Goal: Task Accomplishment & Management: Manage account settings

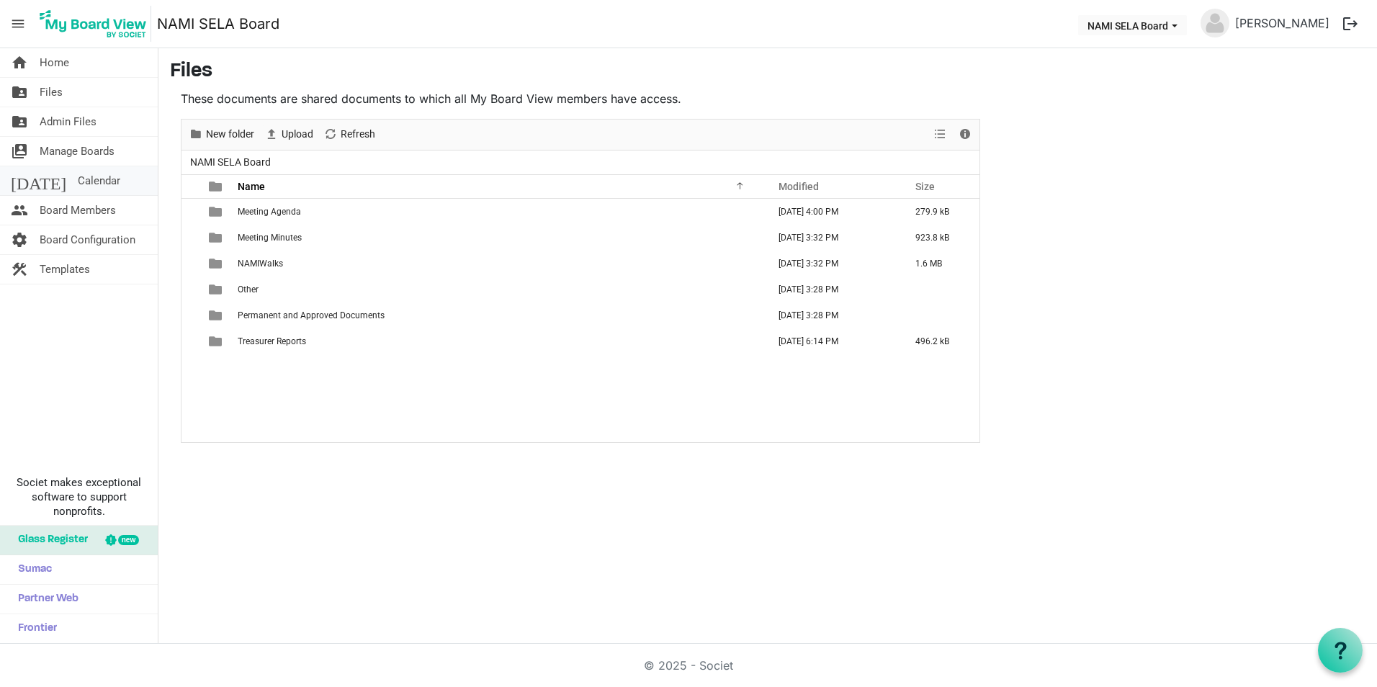
click at [81, 174] on span "Calendar" at bounding box center [99, 180] width 42 height 29
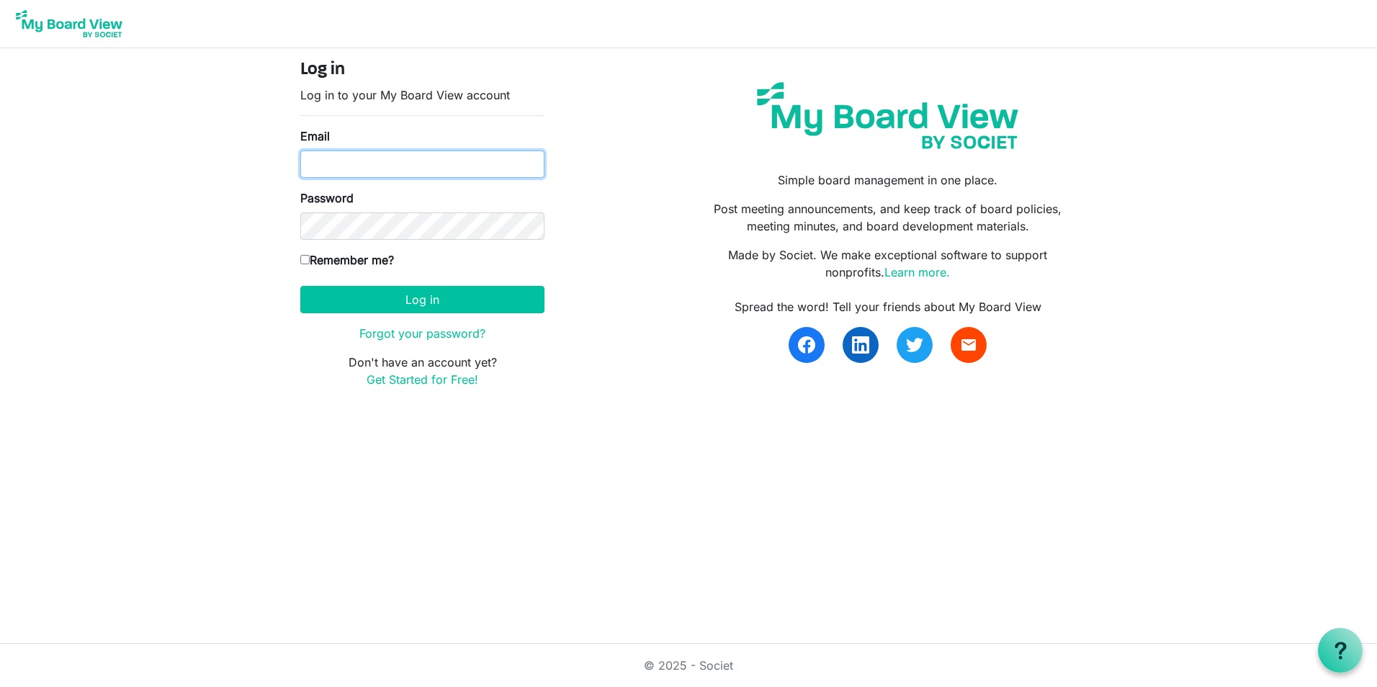
type input "[EMAIL_ADDRESS][DOMAIN_NAME]"
click at [347, 261] on label "Remember me?" at bounding box center [347, 259] width 94 height 17
click at [310, 261] on input "Remember me?" at bounding box center [304, 259] width 9 height 9
checkbox input "true"
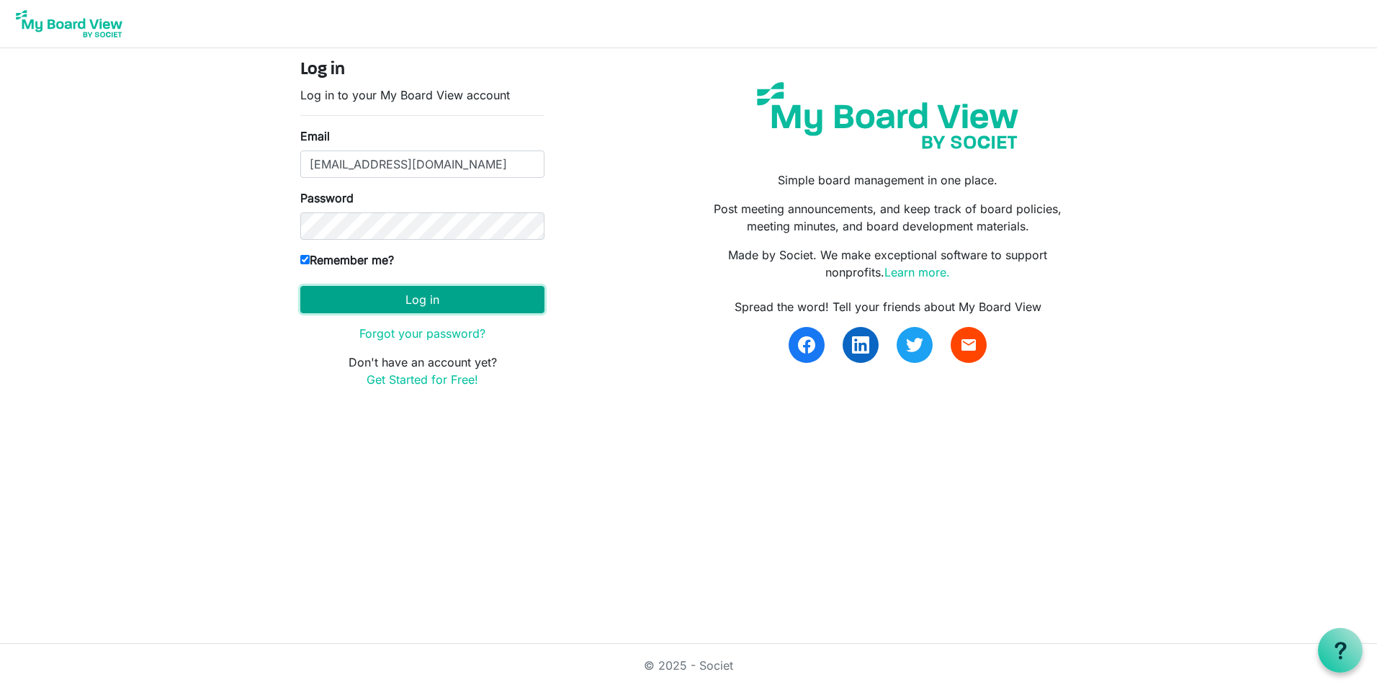
click at [421, 297] on button "Log in" at bounding box center [422, 299] width 244 height 27
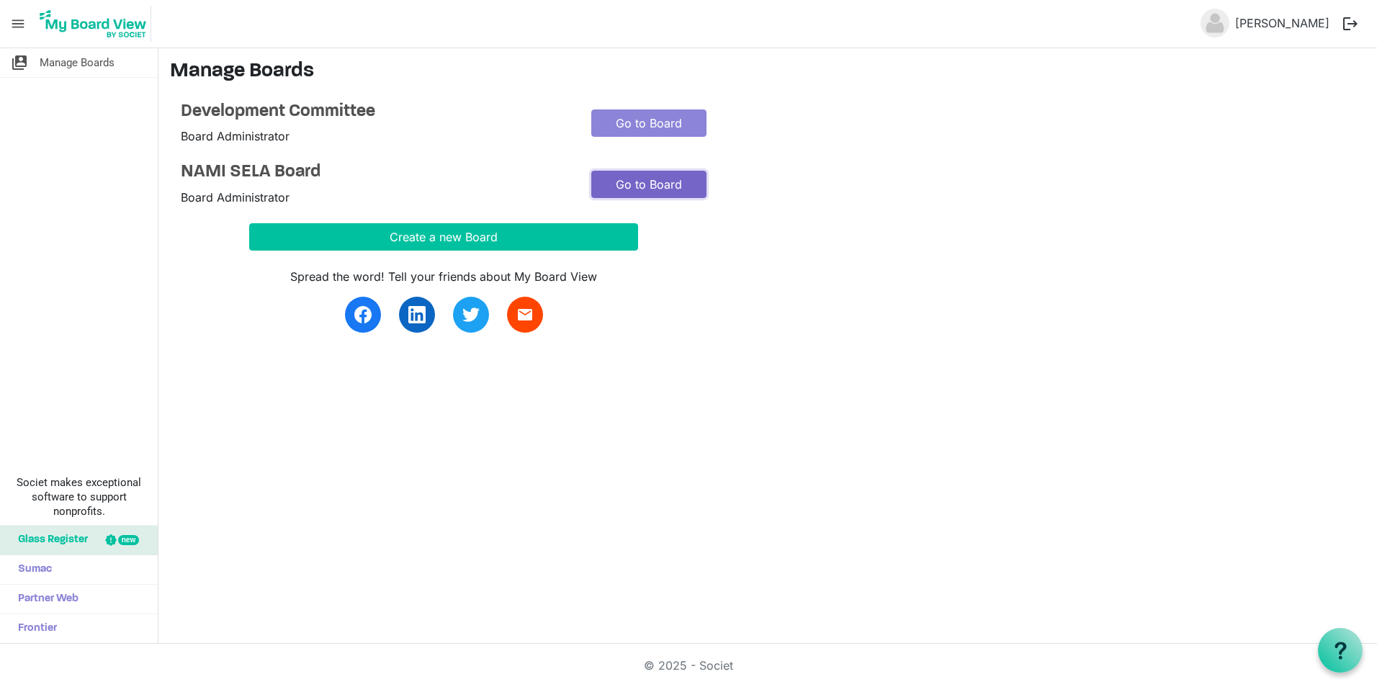
click at [652, 181] on link "Go to Board" at bounding box center [648, 184] width 115 height 27
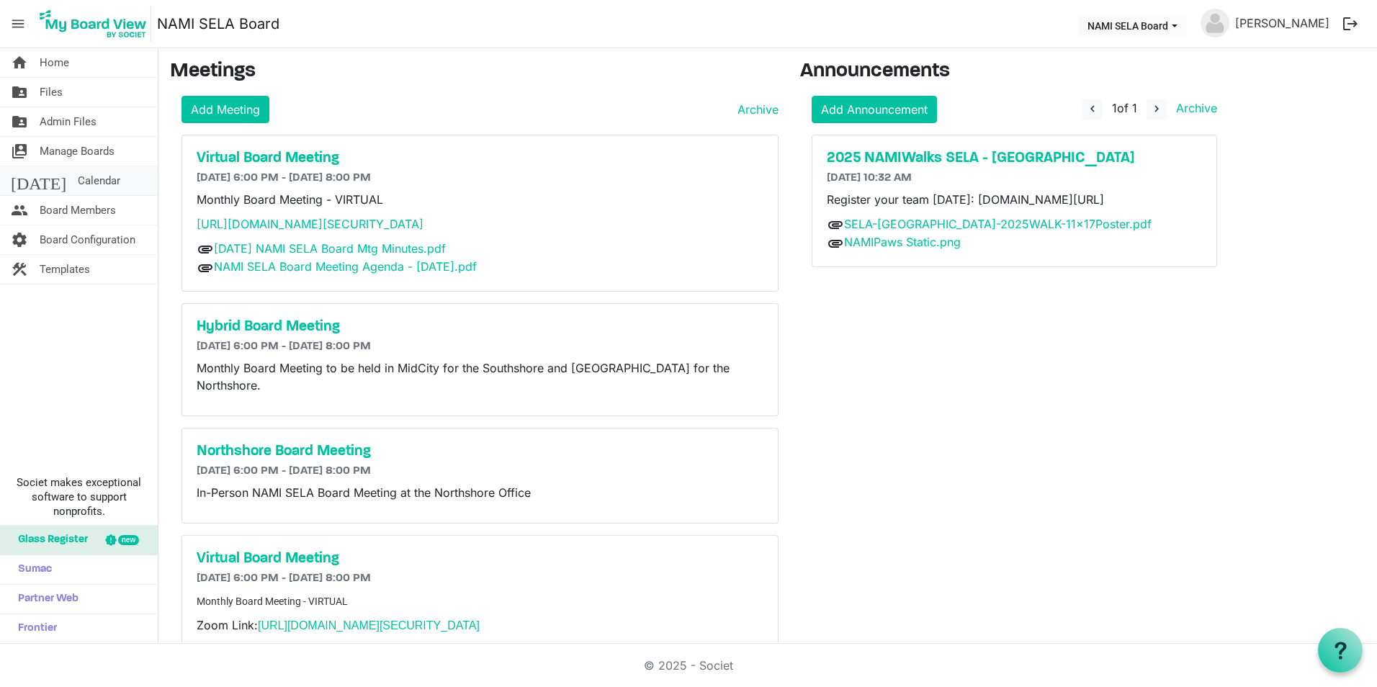
click at [78, 188] on span "Calendar" at bounding box center [99, 180] width 42 height 29
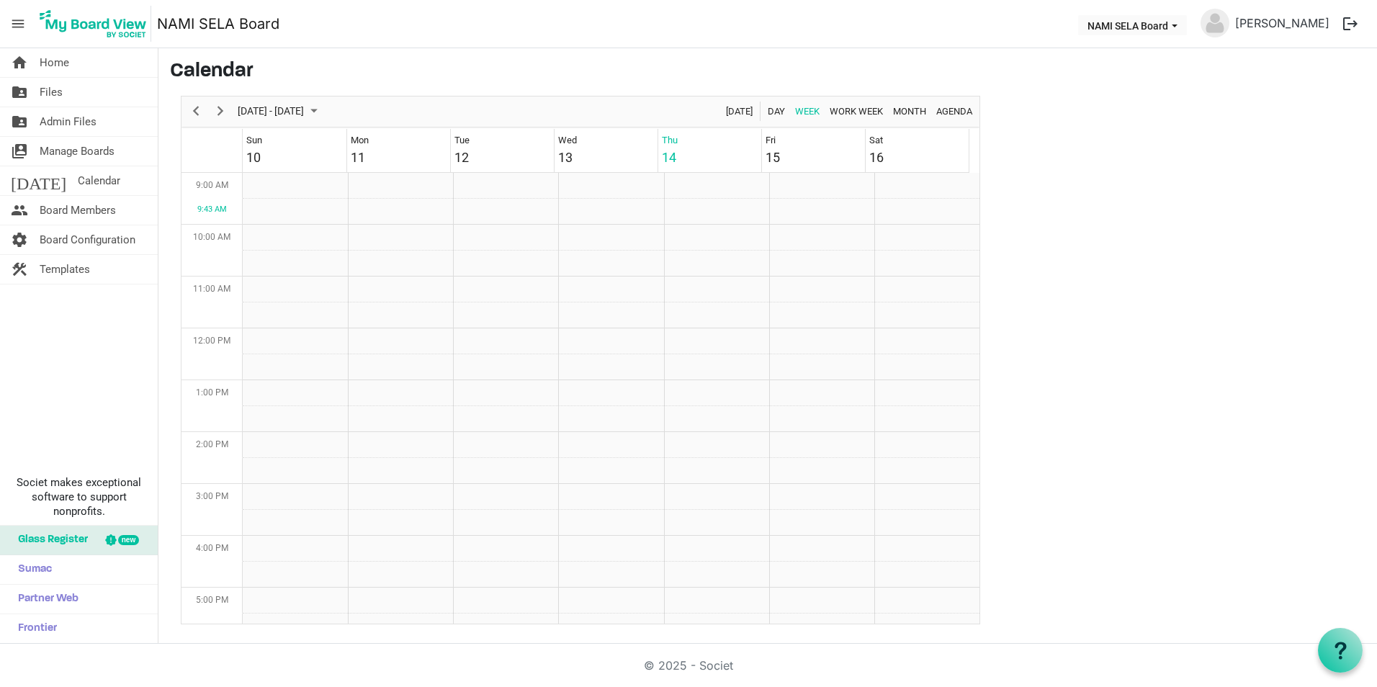
scroll to position [467, 0]
click at [224, 114] on span "Next" at bounding box center [220, 111] width 17 height 18
